Goal: Information Seeking & Learning: Learn about a topic

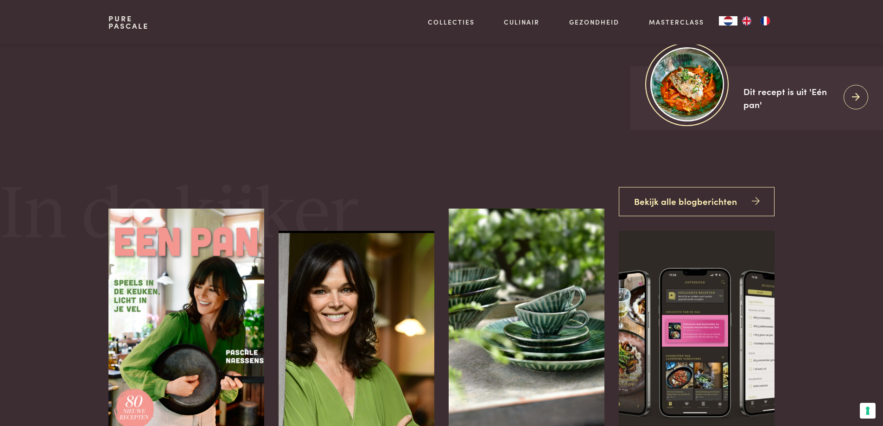
scroll to position [81, 0]
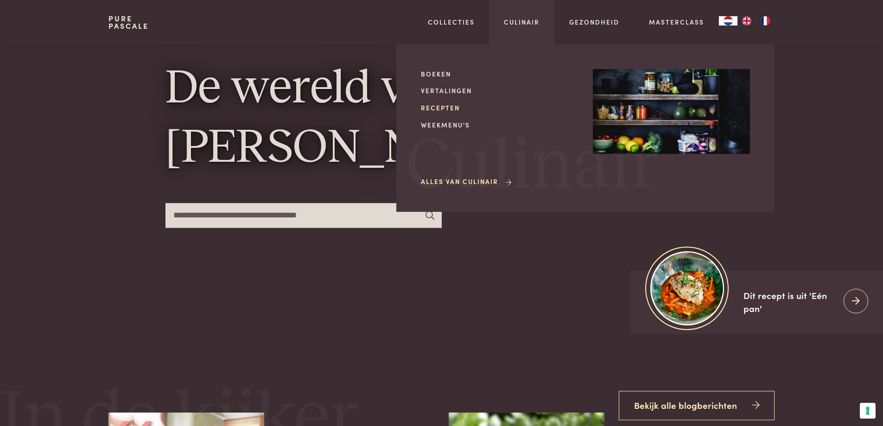
click at [436, 108] on link "Recepten" at bounding box center [499, 108] width 157 height 10
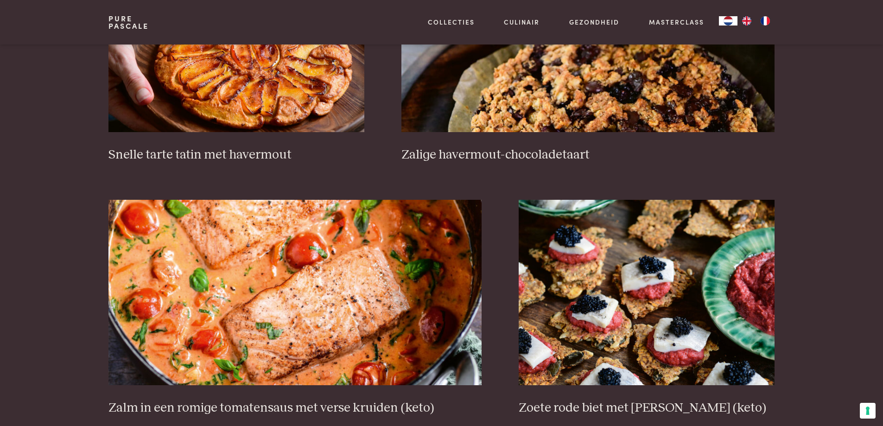
scroll to position [1522, 0]
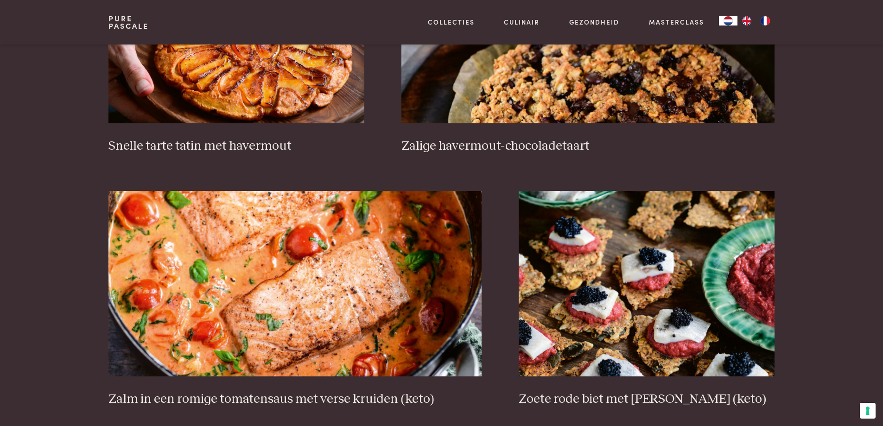
click at [346, 250] on img at bounding box center [294, 283] width 373 height 185
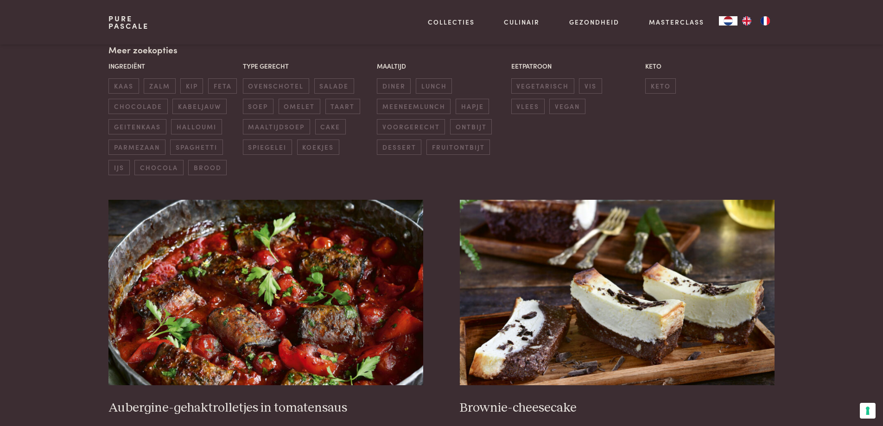
scroll to position [71, 0]
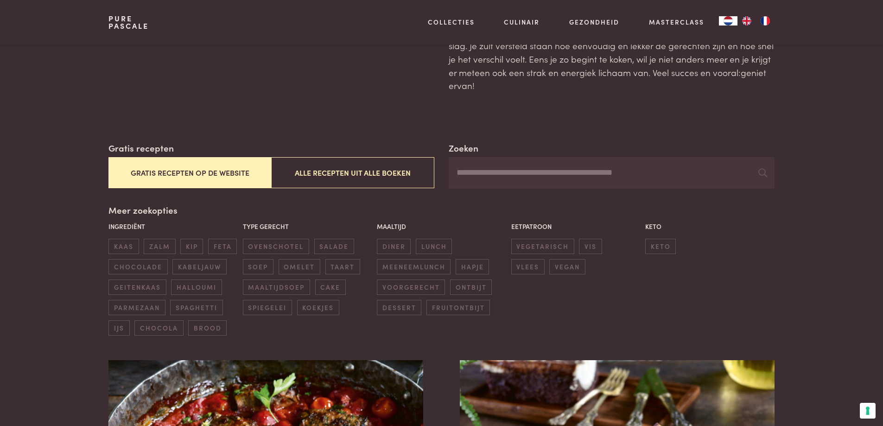
click at [539, 174] on input "Zoeken" at bounding box center [611, 173] width 325 height 32
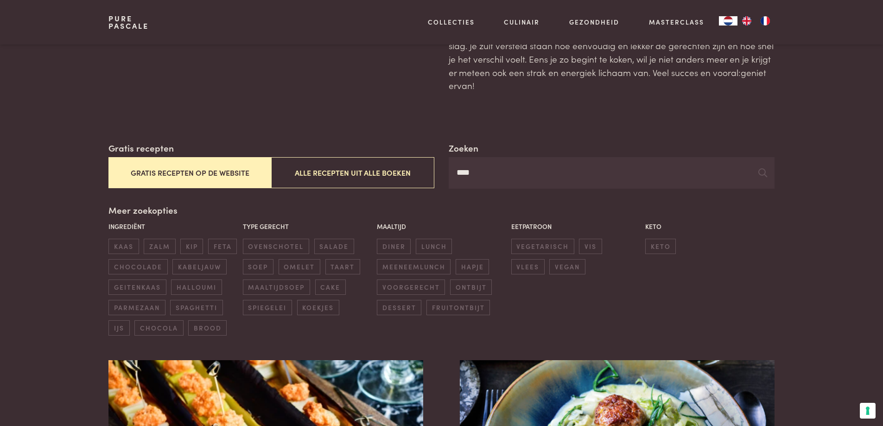
type input "****"
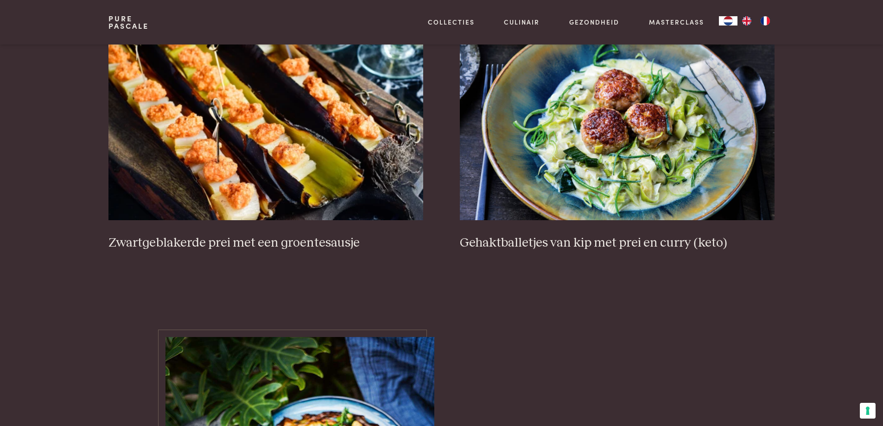
scroll to position [378, 0]
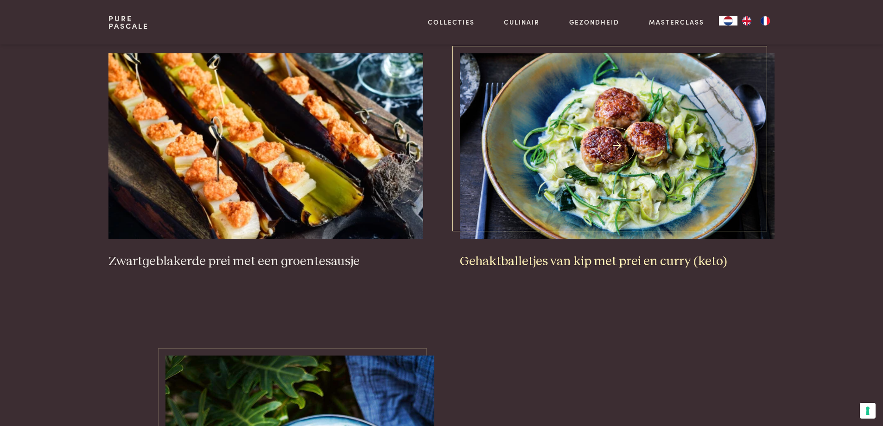
click at [619, 259] on h3 "Gehaktballetjes van kip met prei en curry (keto)" at bounding box center [617, 262] width 314 height 16
